Goal: Task Accomplishment & Management: Use online tool/utility

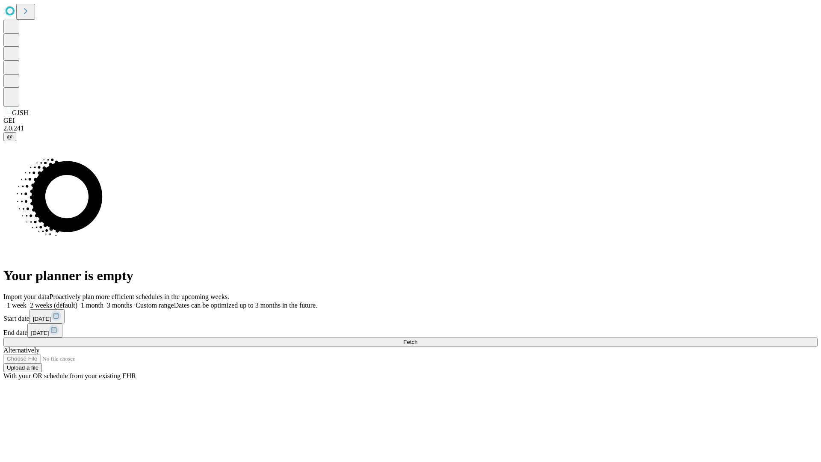
click at [418, 339] on span "Fetch" at bounding box center [410, 342] width 14 height 6
